Goal: Task Accomplishment & Management: Manage account settings

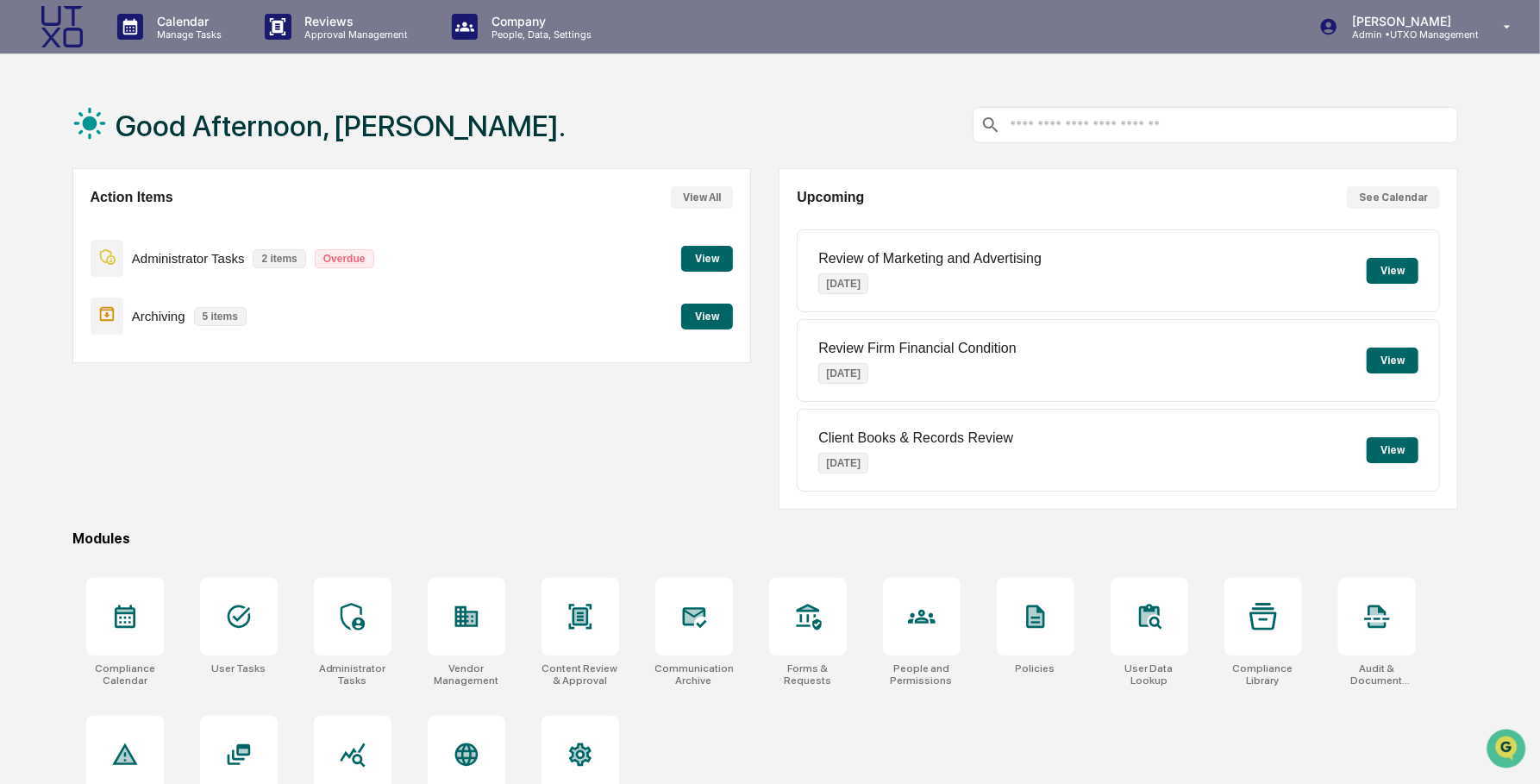
click at [710, 205] on button "View All" at bounding box center [702, 197] width 62 height 23
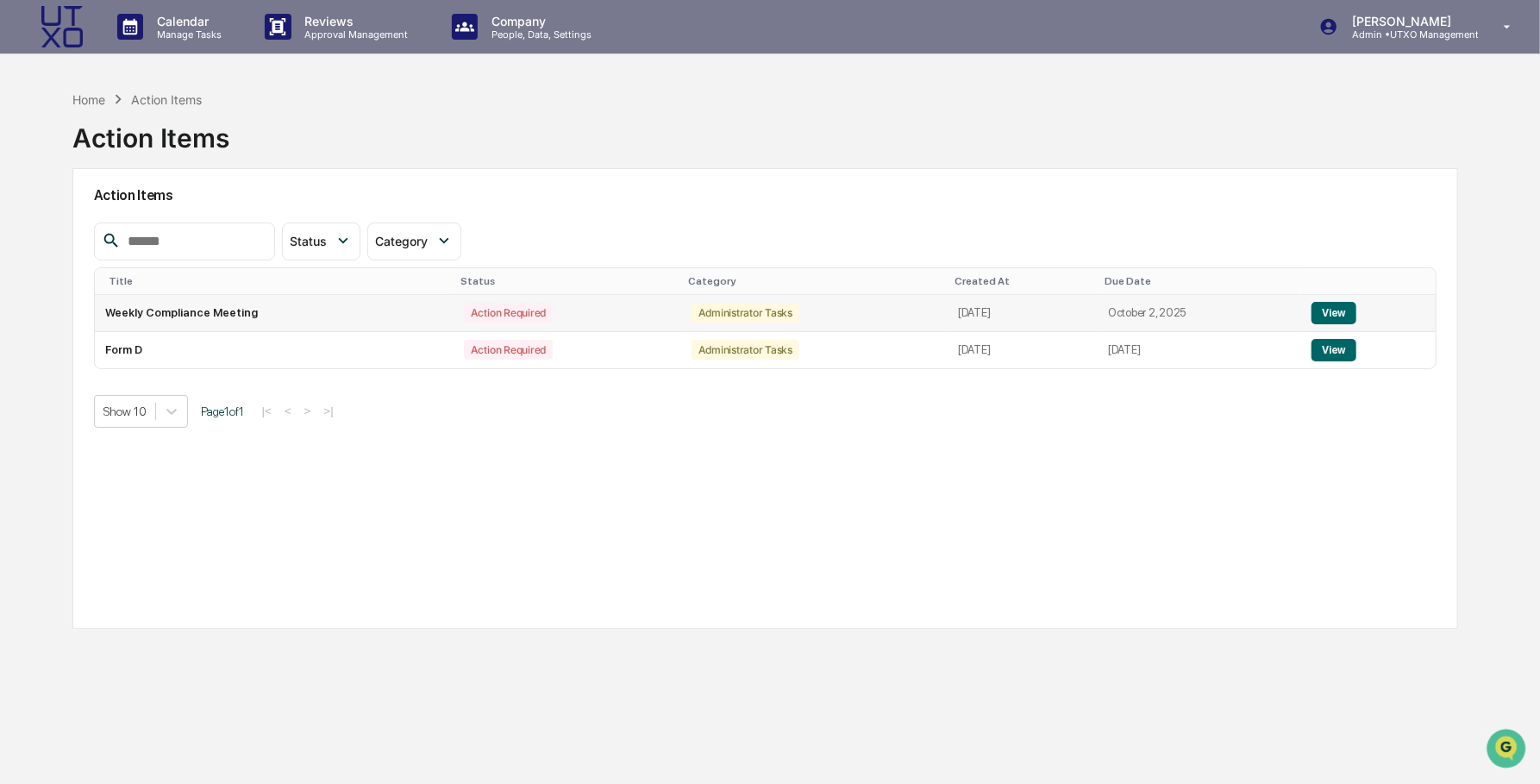
click at [1356, 313] on button "View" at bounding box center [1334, 313] width 44 height 23
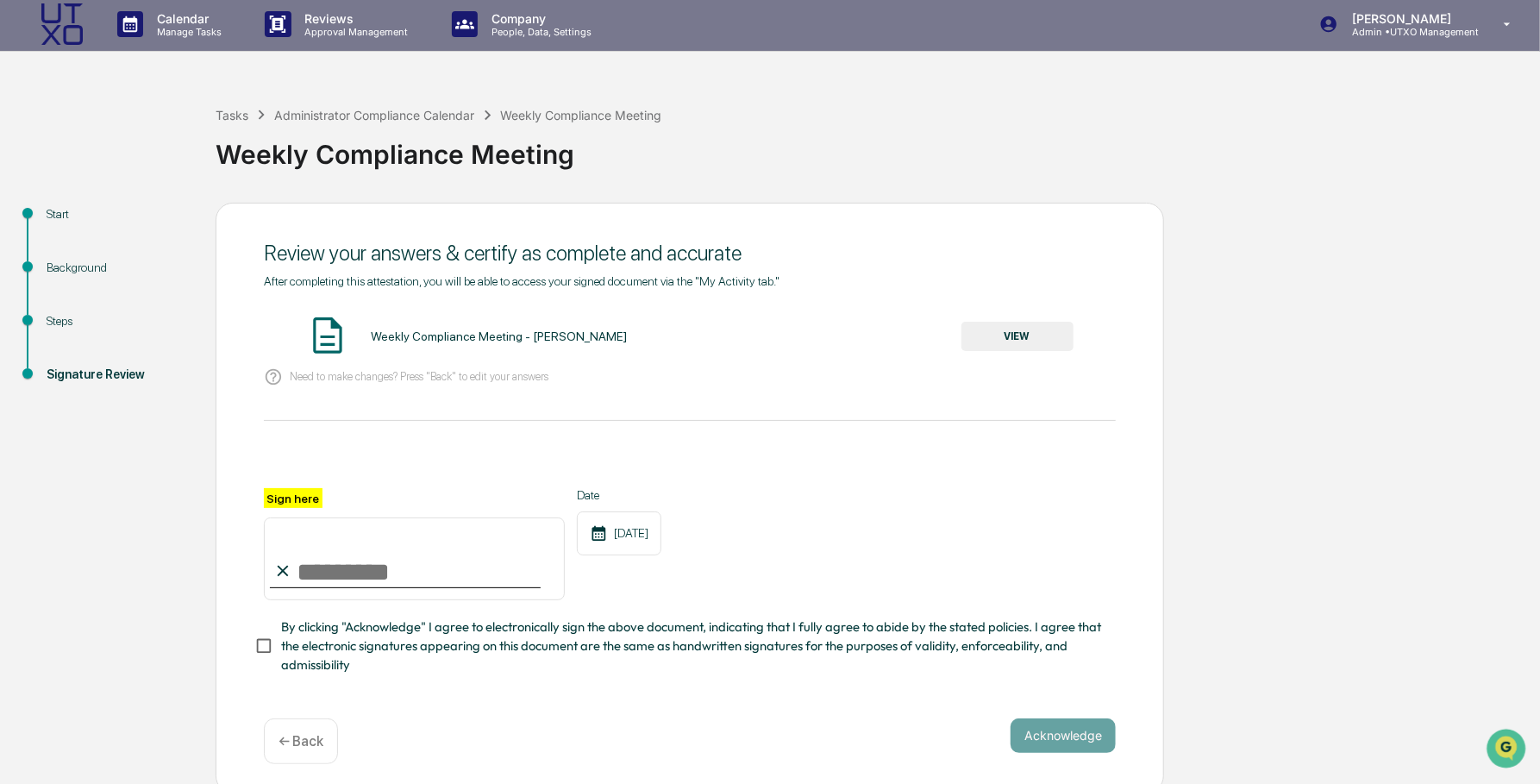
scroll to position [11, 0]
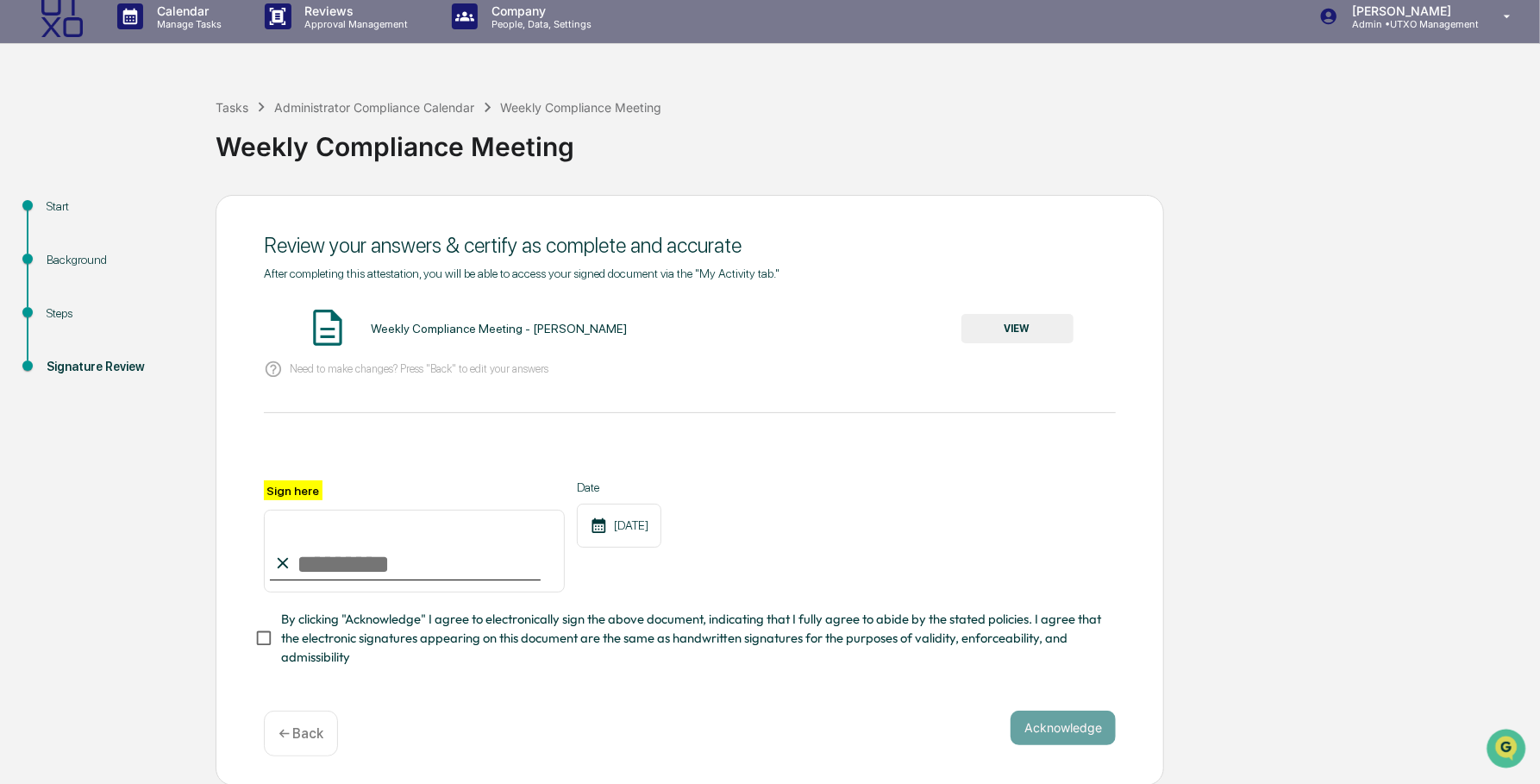
click at [1028, 319] on button "VIEW" at bounding box center [1018, 328] width 112 height 29
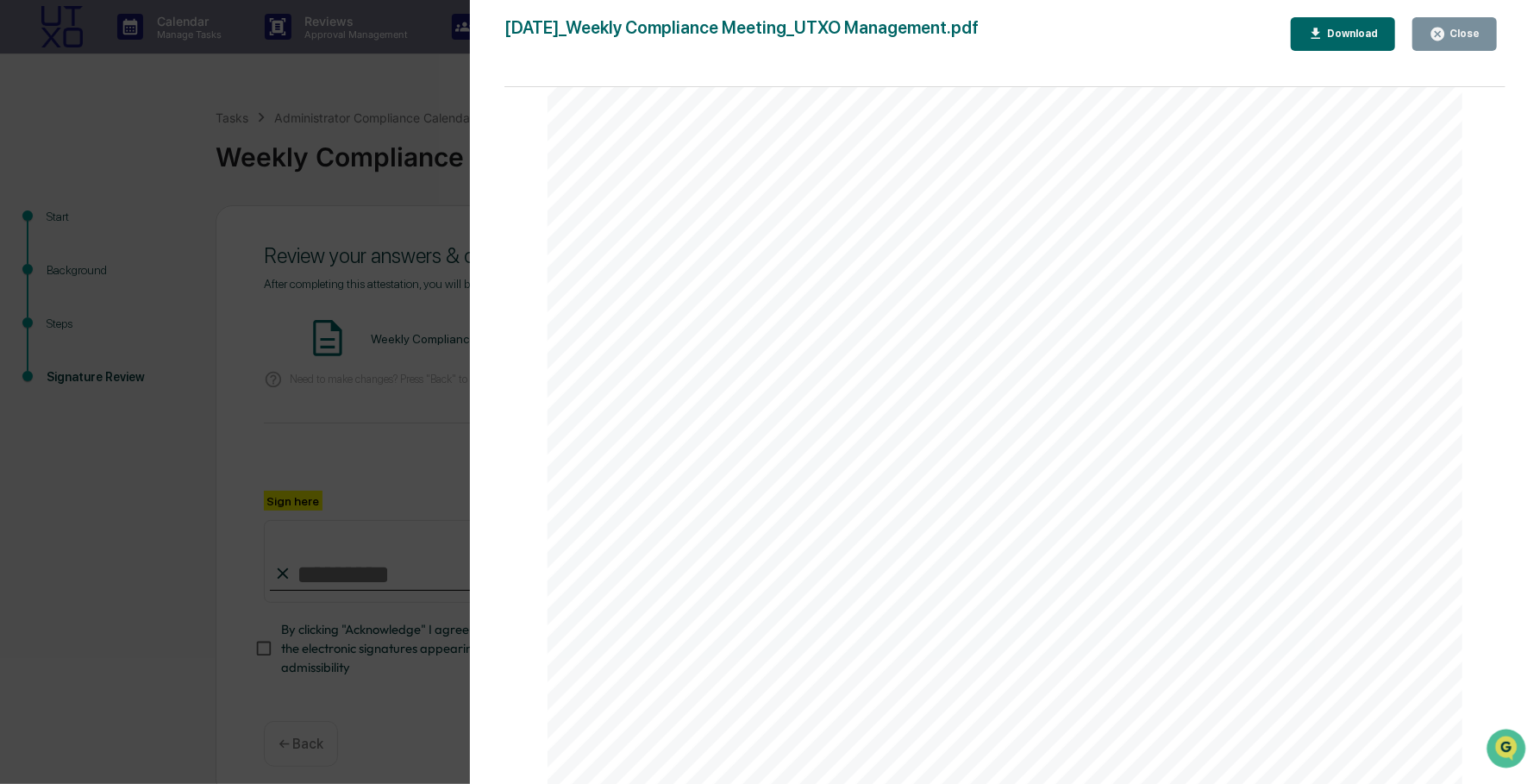
scroll to position [0, 0]
click at [1471, 38] on div "Close" at bounding box center [1463, 33] width 33 height 12
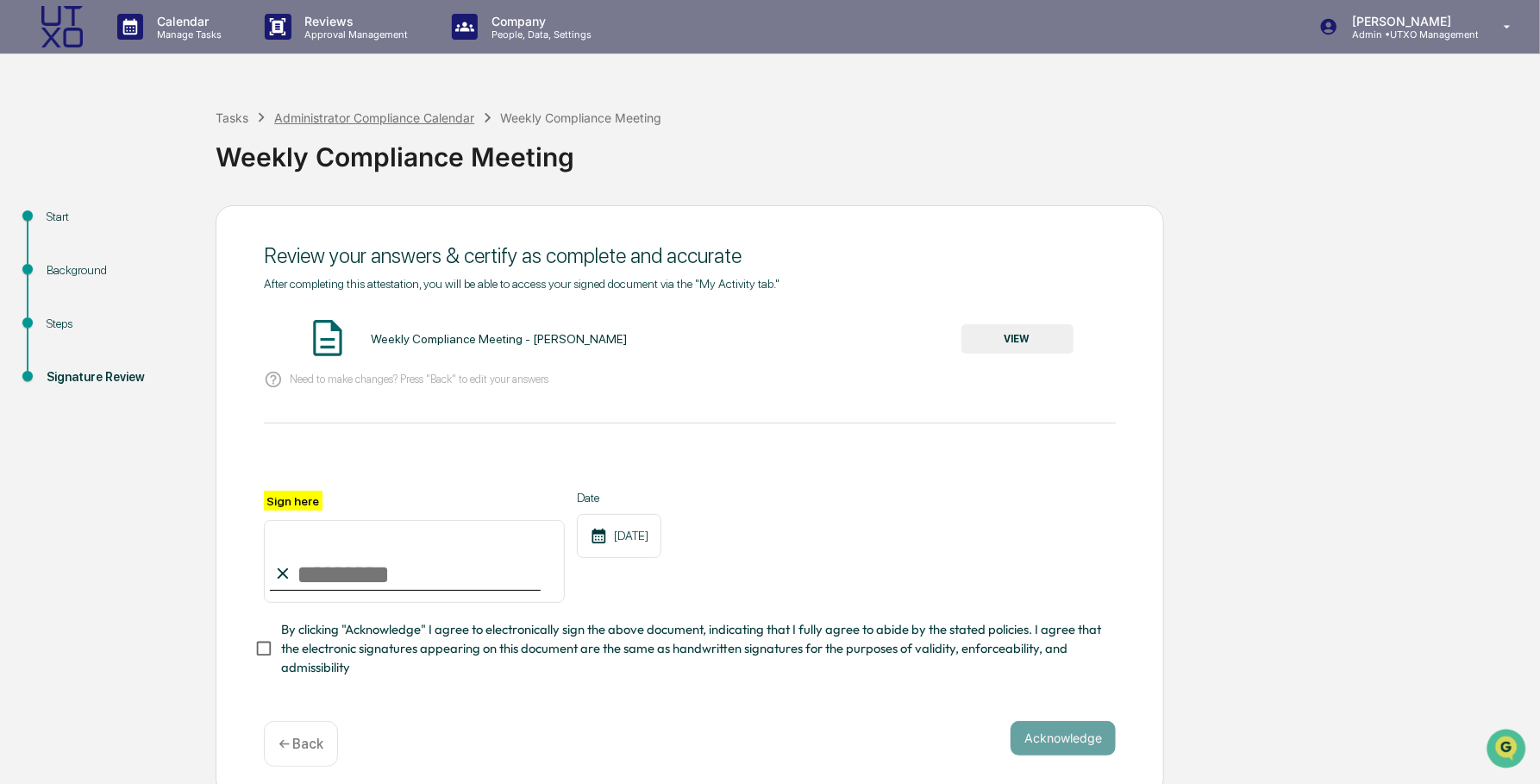
click at [391, 125] on div "Administrator Compliance Calendar" at bounding box center [374, 118] width 200 height 15
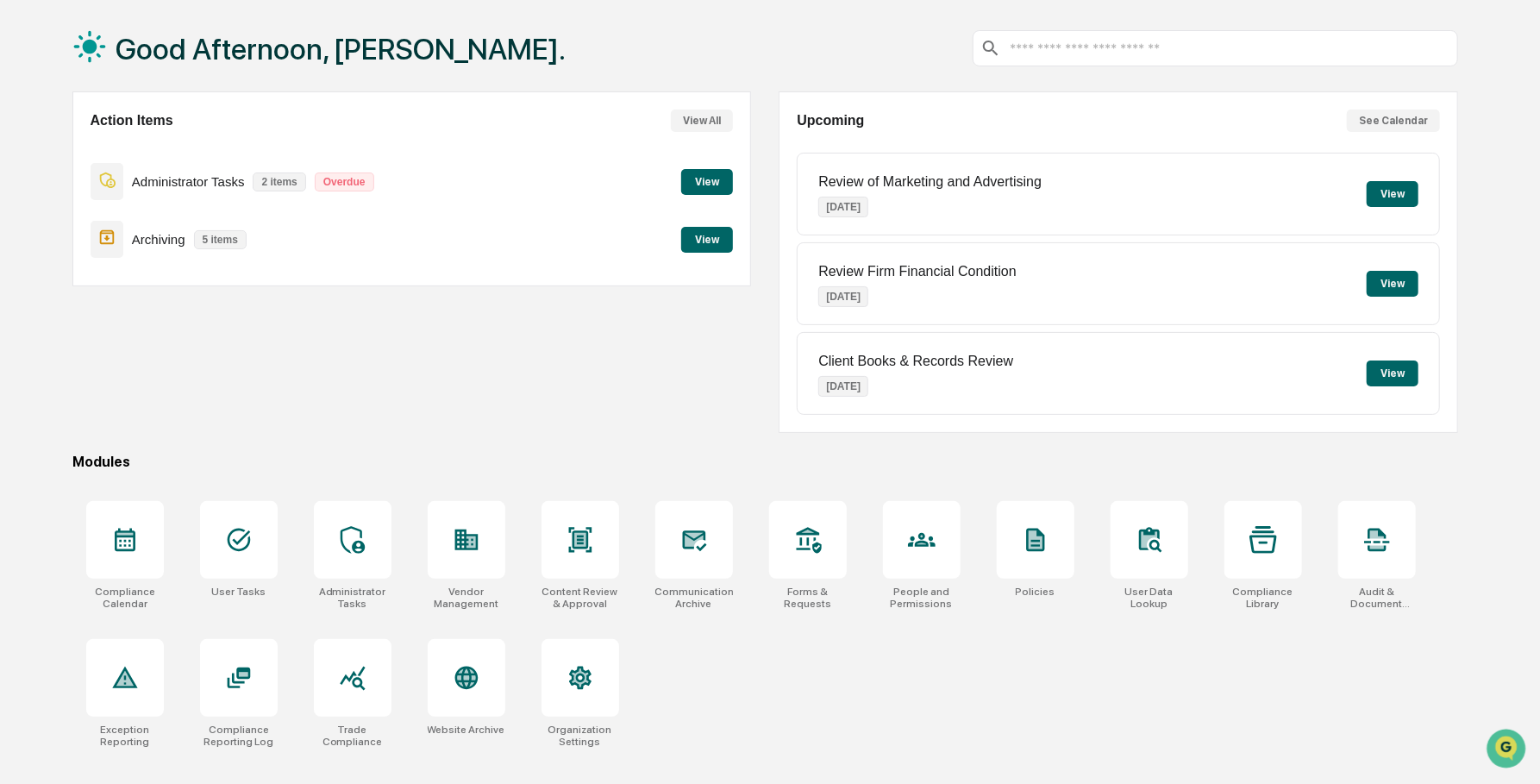
scroll to position [81, 0]
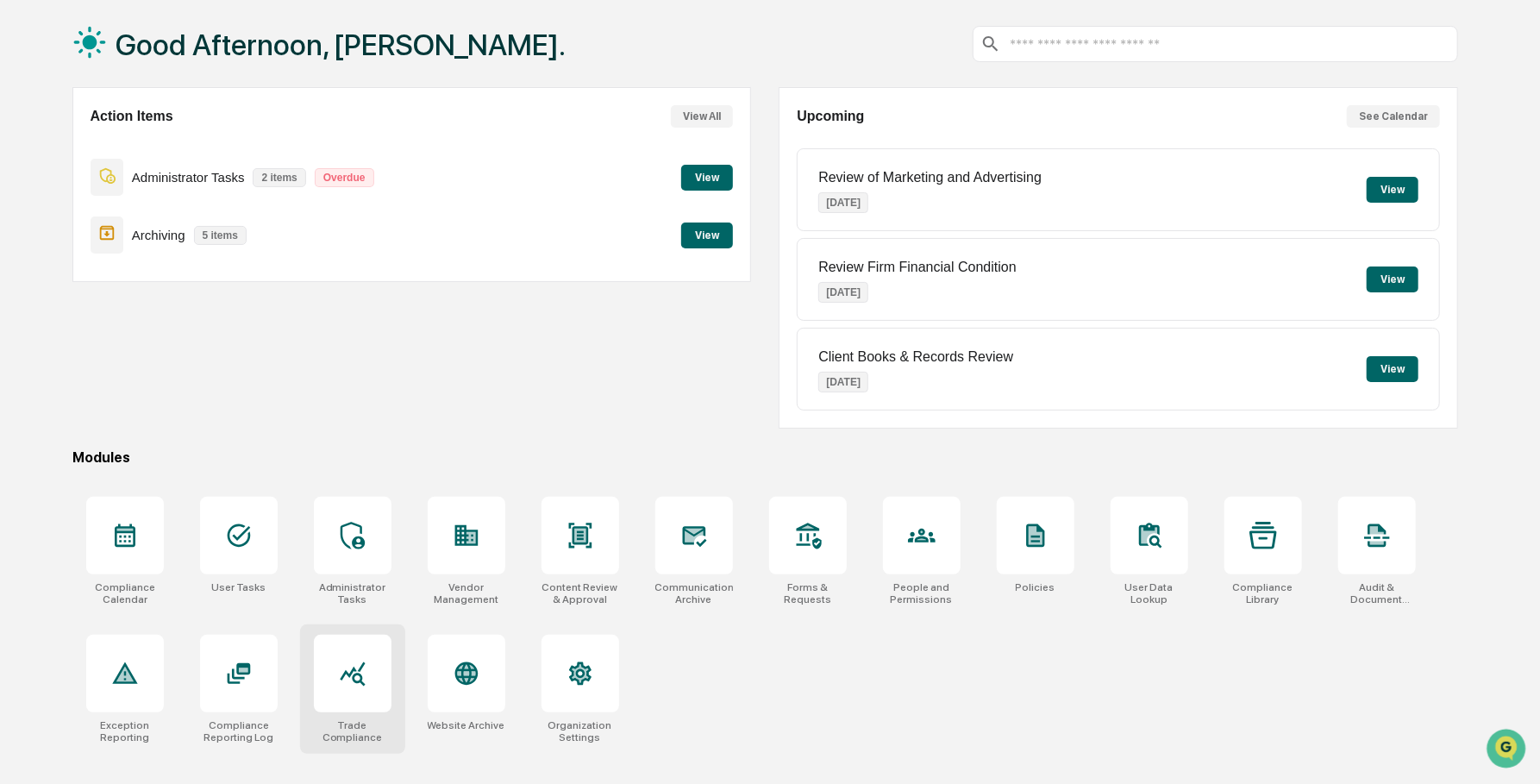
click at [351, 655] on div at bounding box center [353, 674] width 78 height 78
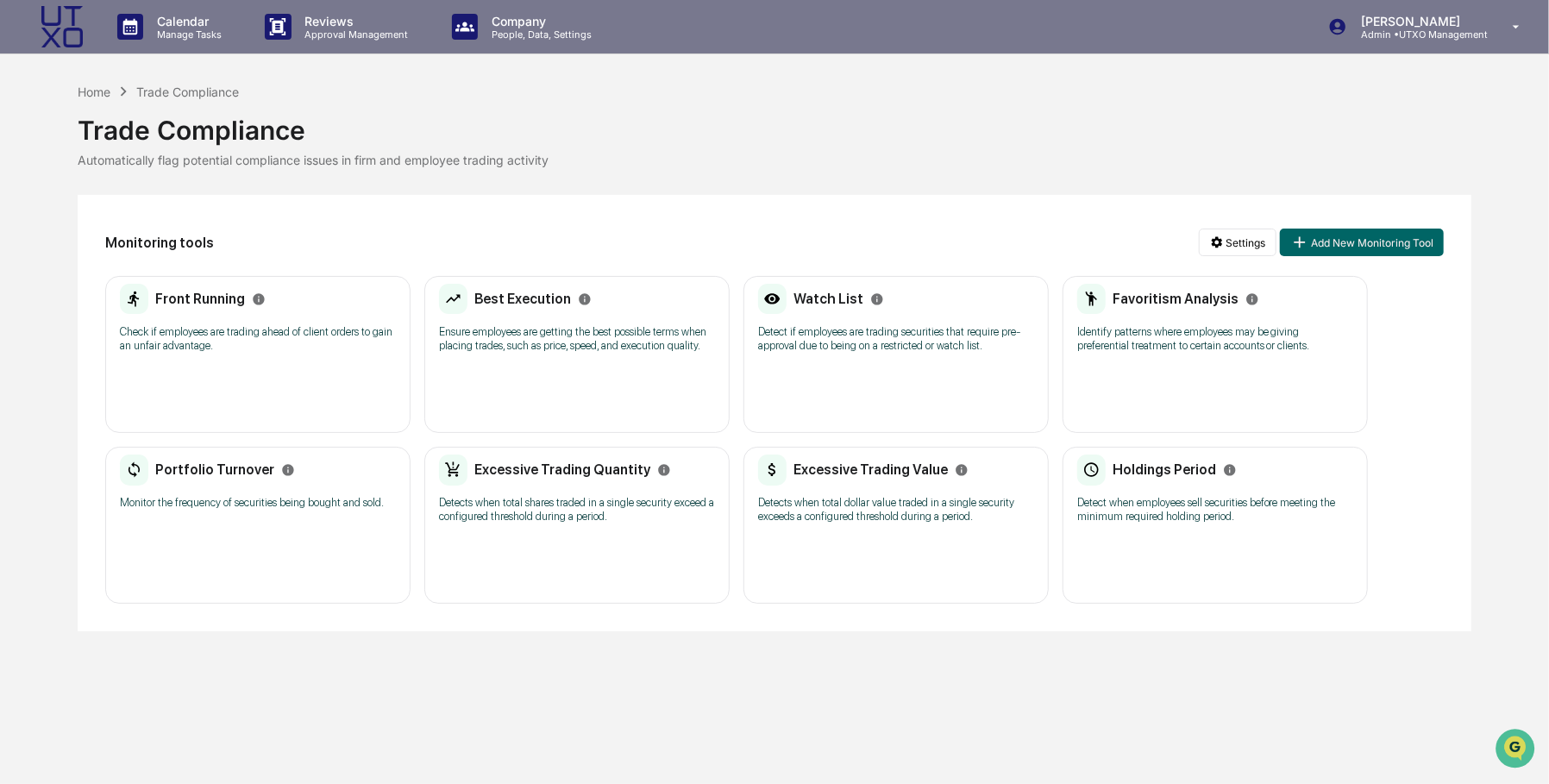
click at [824, 303] on h2 "Watch List" at bounding box center [829, 298] width 70 height 17
click at [1246, 244] on html "Calendar Manage Tasks Reviews Approval Management Company People, Data, Setting…" at bounding box center [774, 392] width 1549 height 784
click at [1270, 304] on div "Manage Watch Lists" at bounding box center [1232, 305] width 211 height 27
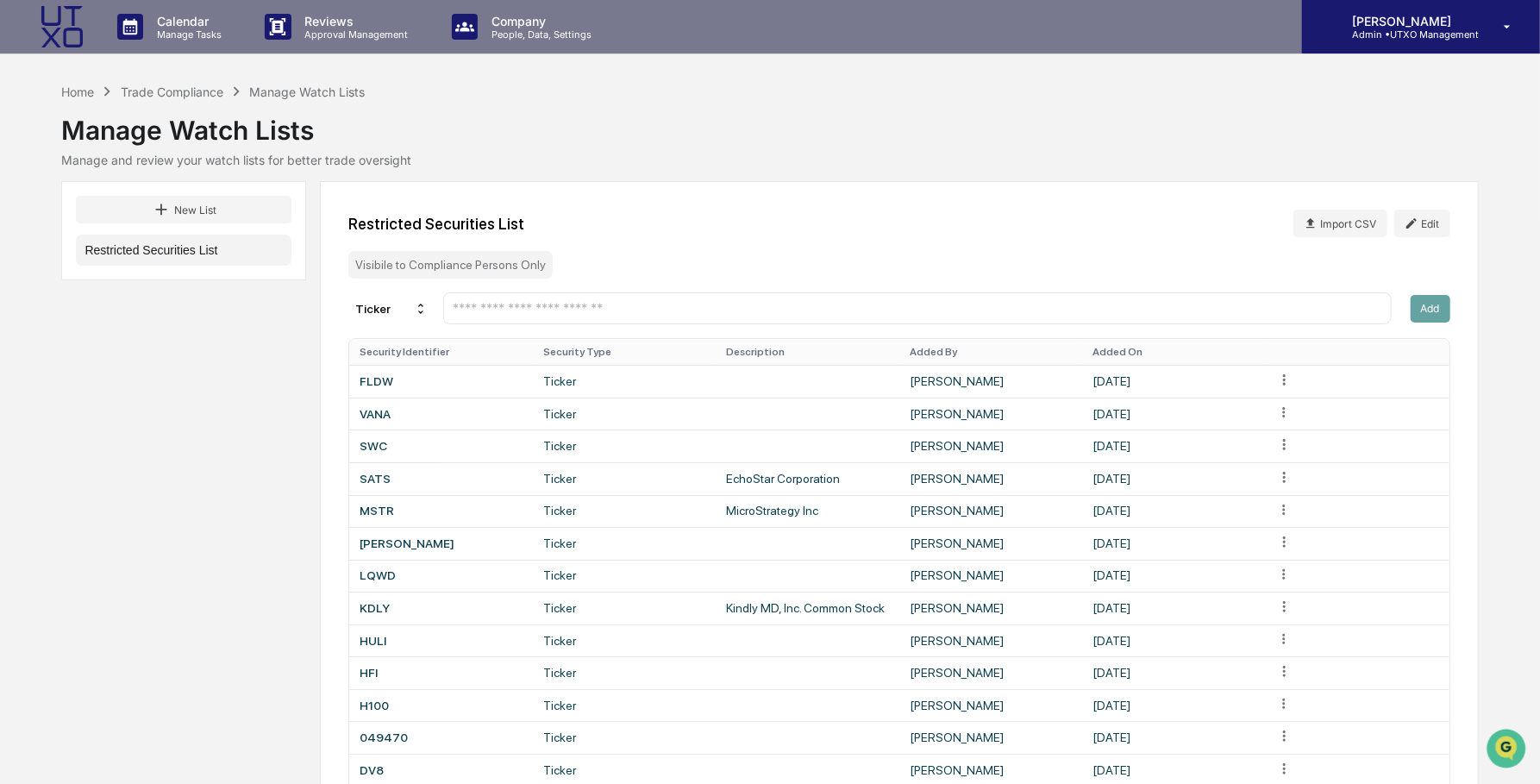
click at [1464, 26] on p "[PERSON_NAME]" at bounding box center [1408, 21] width 140 height 15
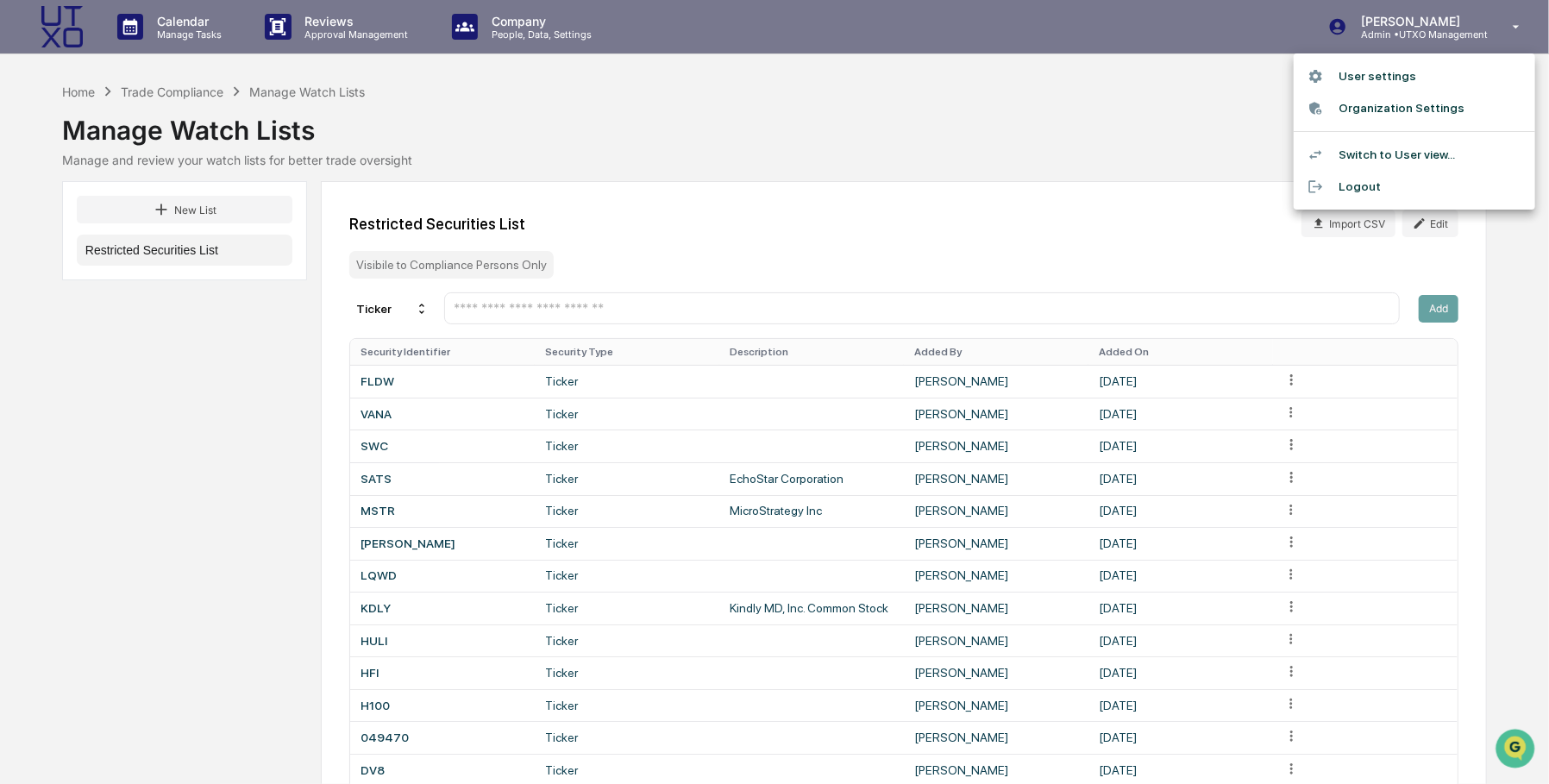
click at [1425, 224] on div at bounding box center [774, 392] width 1549 height 784
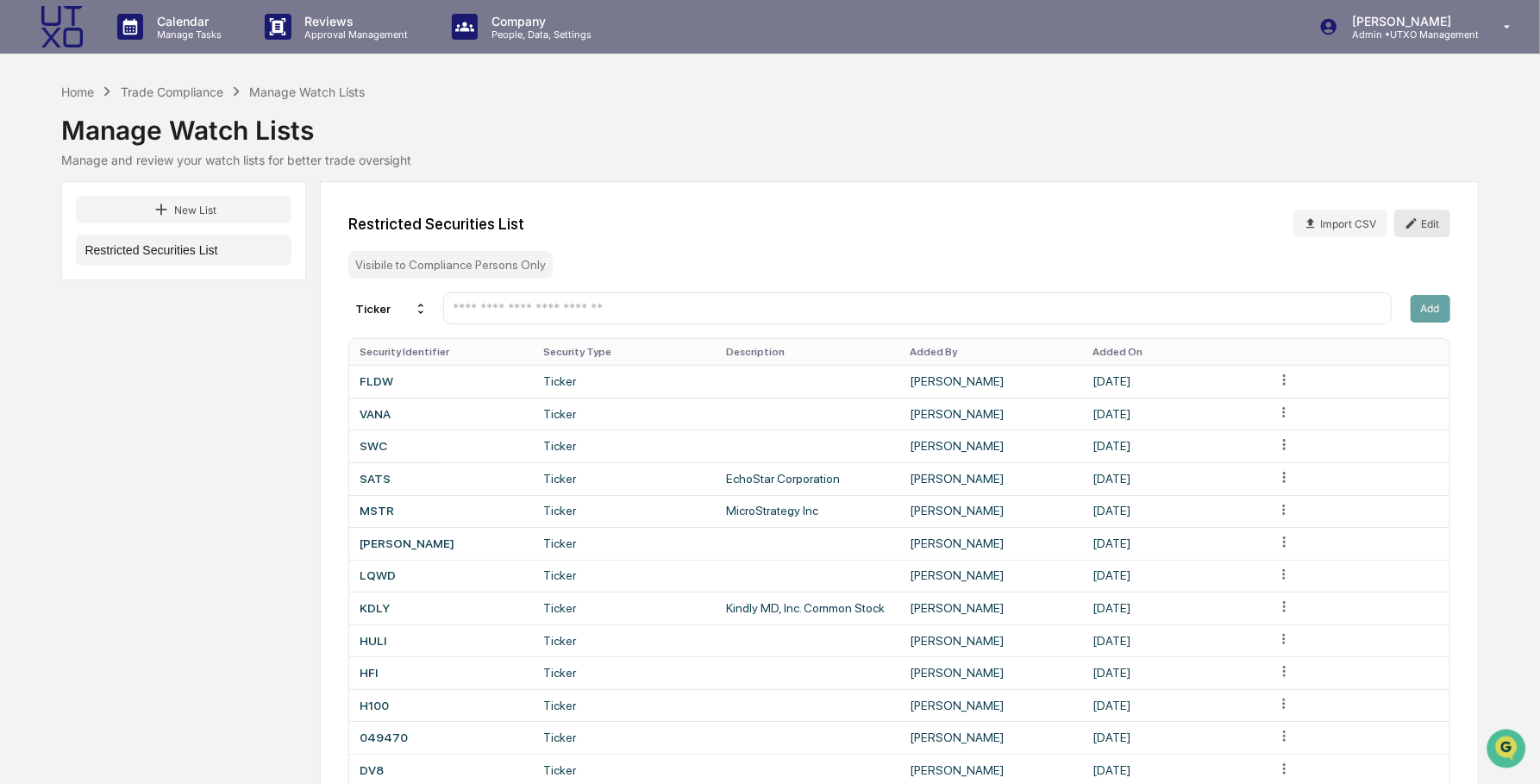
click at [1424, 225] on button "Edit" at bounding box center [1422, 223] width 56 height 27
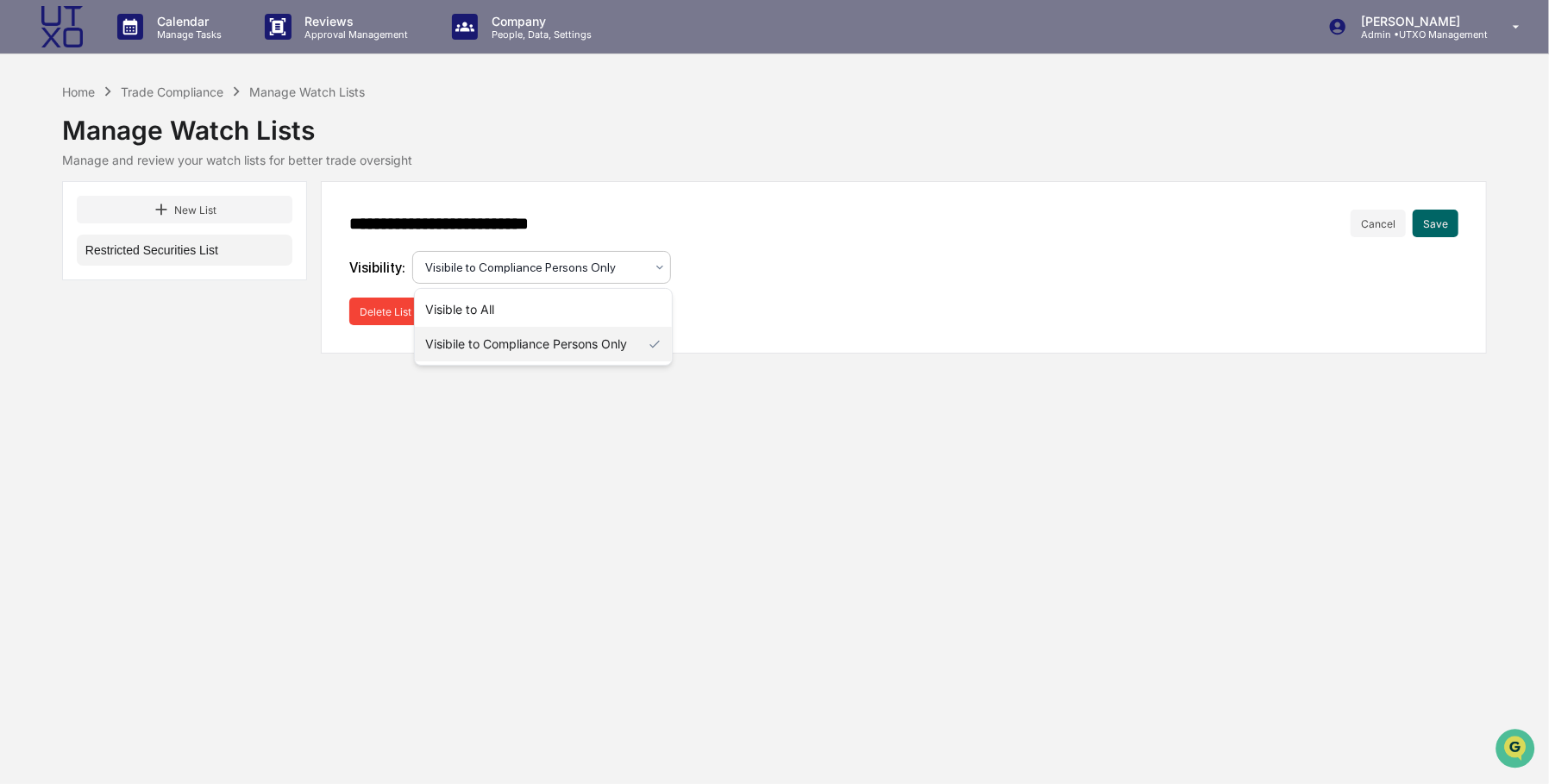
click at [630, 274] on div at bounding box center [535, 267] width 219 height 18
click at [632, 306] on div "Visible to All" at bounding box center [543, 309] width 257 height 34
click at [1445, 225] on button "Save" at bounding box center [1436, 223] width 46 height 27
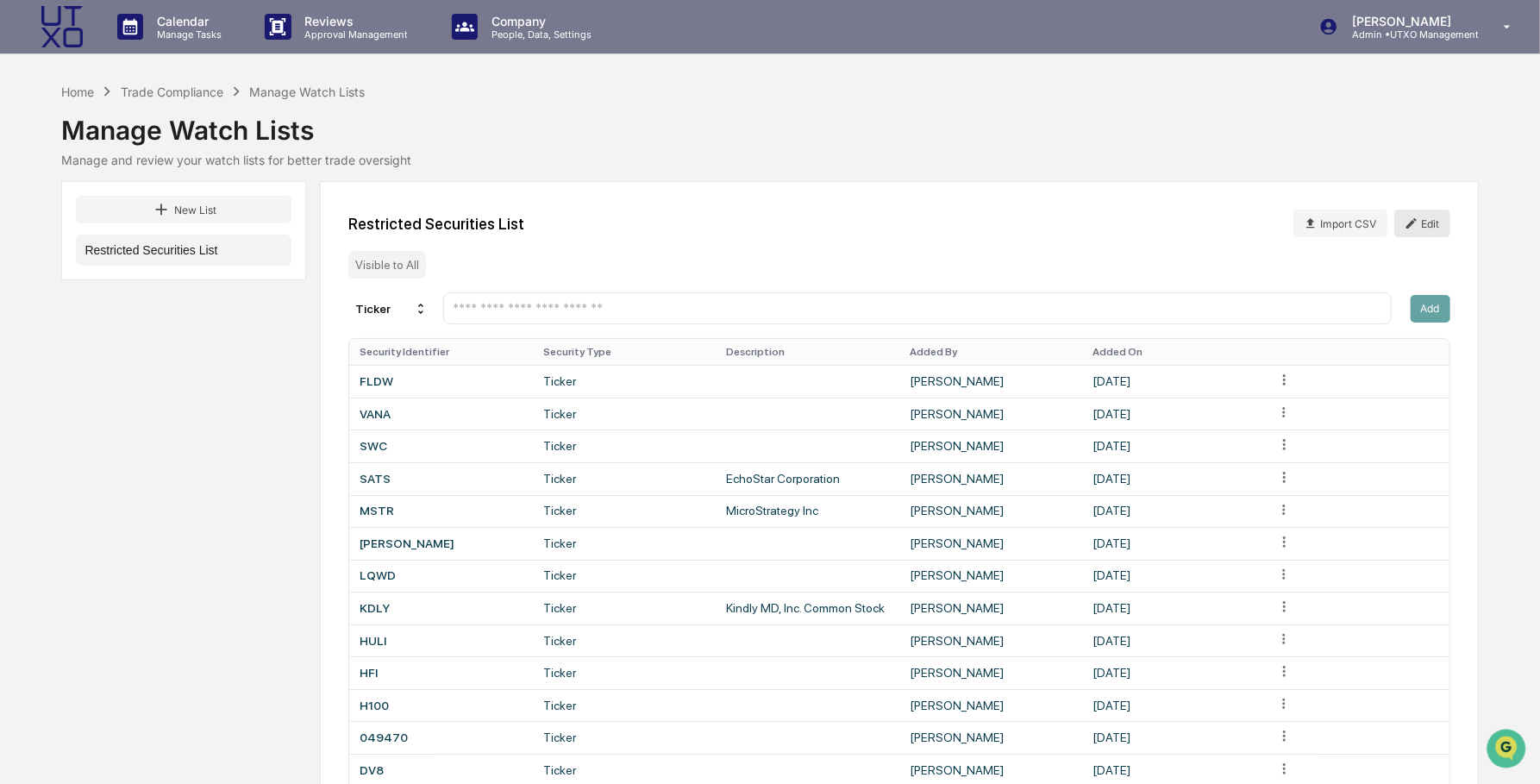
click at [1419, 227] on button "Edit" at bounding box center [1422, 223] width 56 height 27
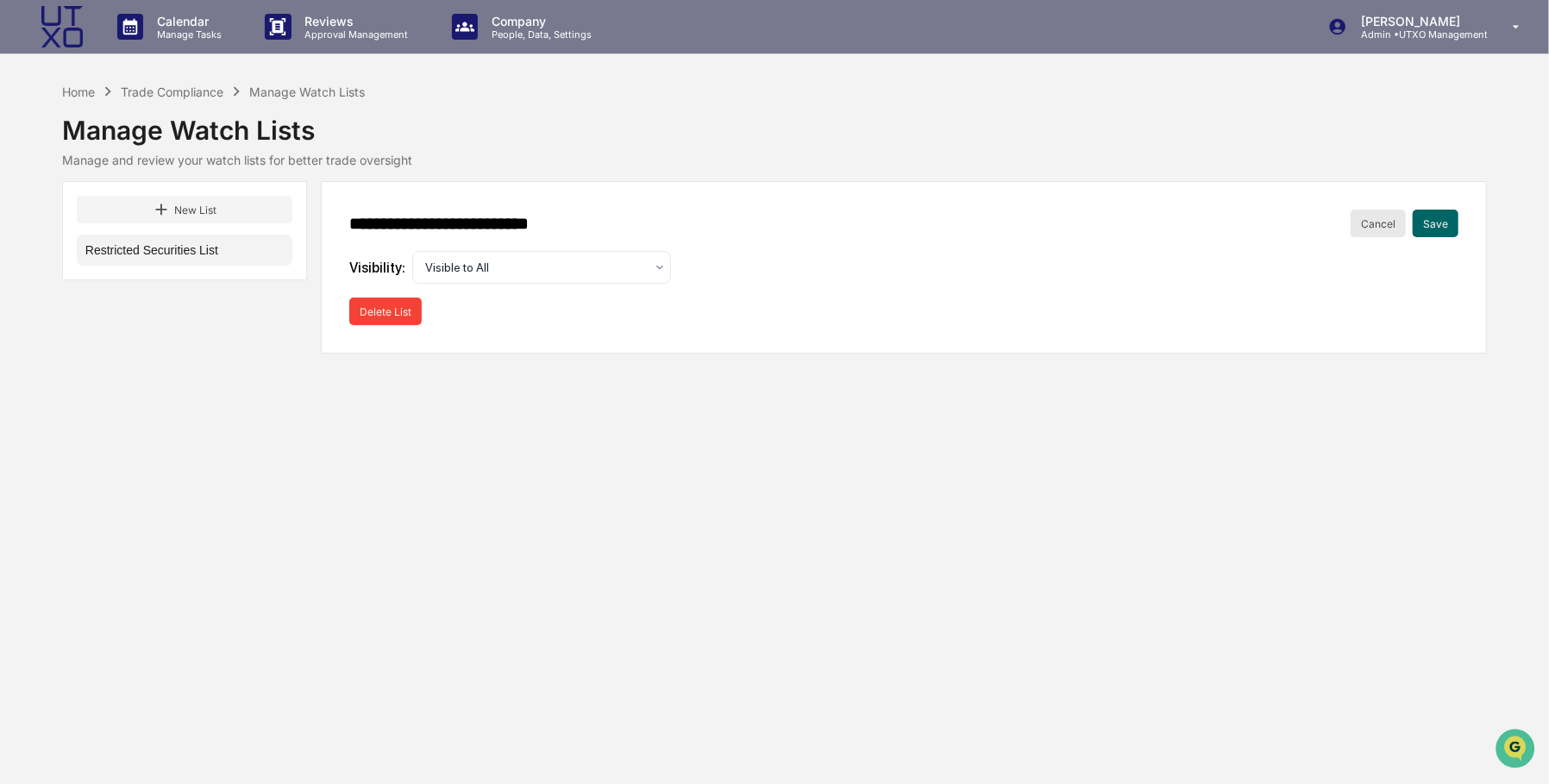
click at [1387, 223] on button "Cancel" at bounding box center [1378, 223] width 55 height 27
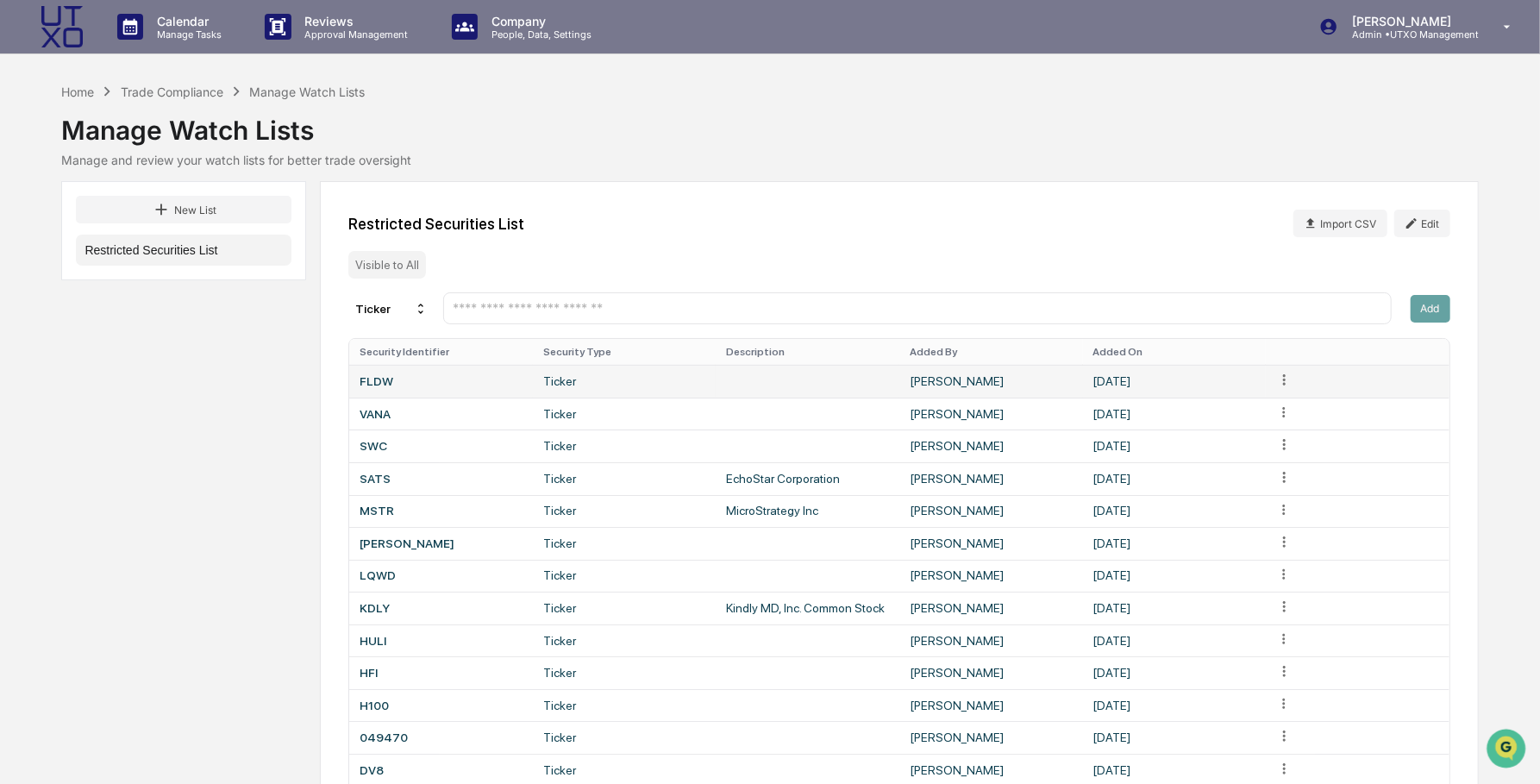
click at [386, 380] on div "FLDW" at bounding box center [441, 381] width 163 height 14
click at [387, 382] on div "FLDW" at bounding box center [441, 381] width 163 height 14
click at [572, 388] on td "Ticker" at bounding box center [624, 381] width 183 height 32
